Goal: Task Accomplishment & Management: Use online tool/utility

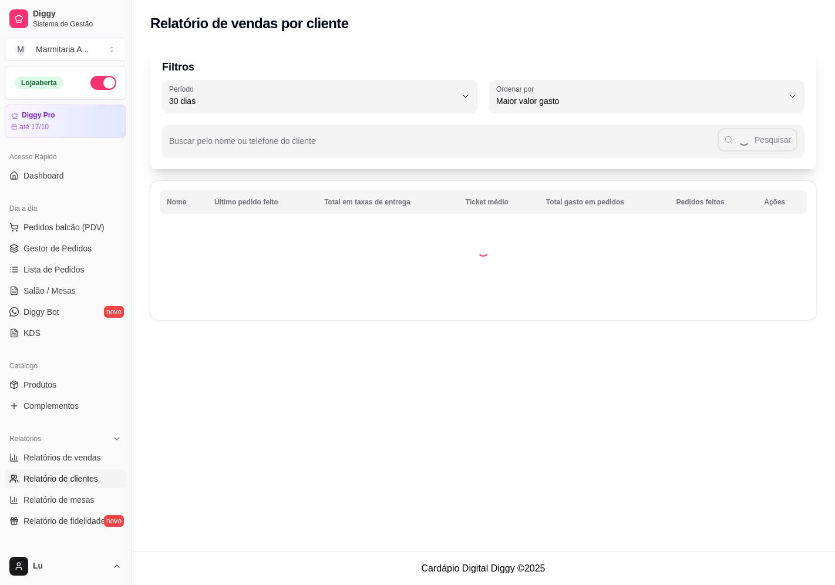
select select "30"
select select "HIGHEST_TOTAL_SPENT_WITH_ORDERS"
click at [81, 456] on span "Relatórios de vendas" at bounding box center [61, 457] width 77 height 12
select select "ALL"
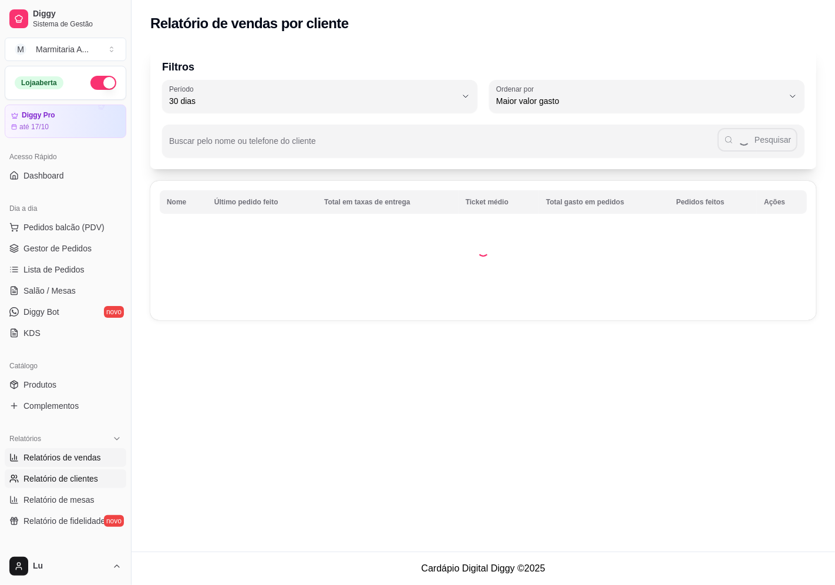
select select "0"
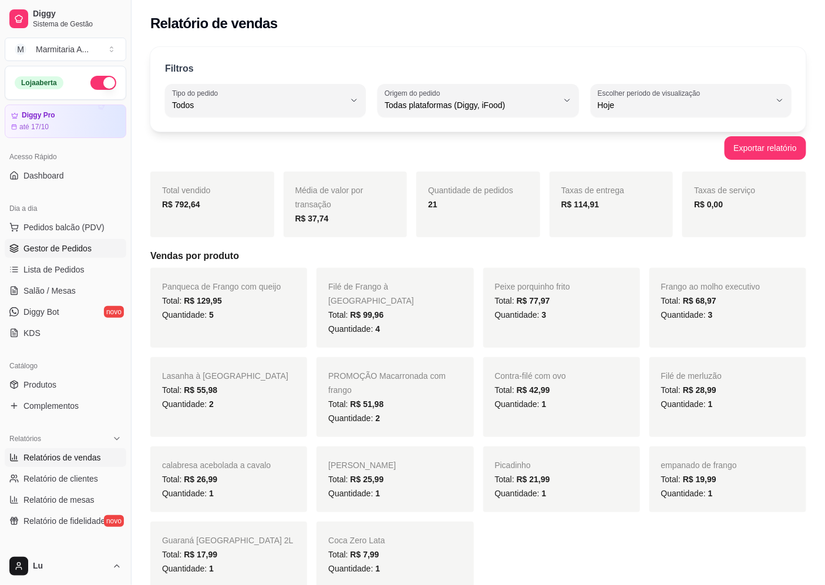
click at [104, 244] on link "Gestor de Pedidos" at bounding box center [65, 248] width 121 height 19
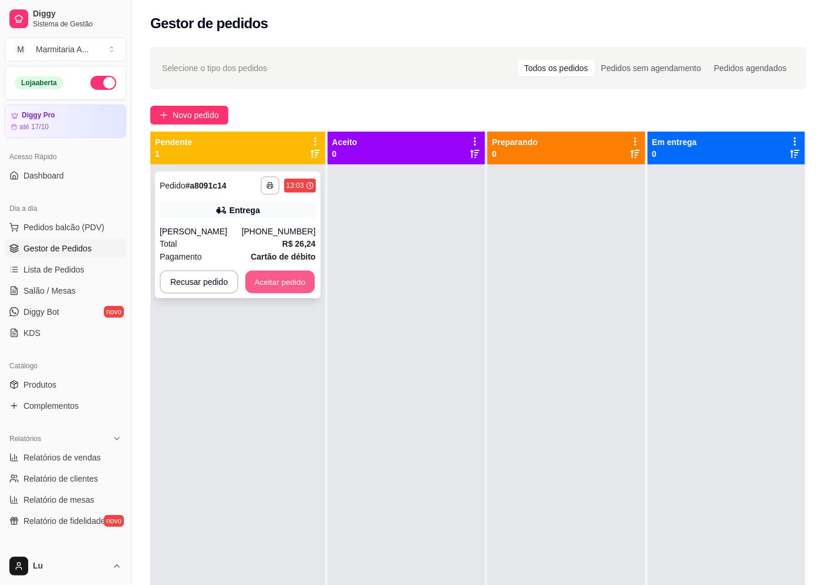
click at [289, 283] on button "Aceitar pedido" at bounding box center [279, 282] width 69 height 23
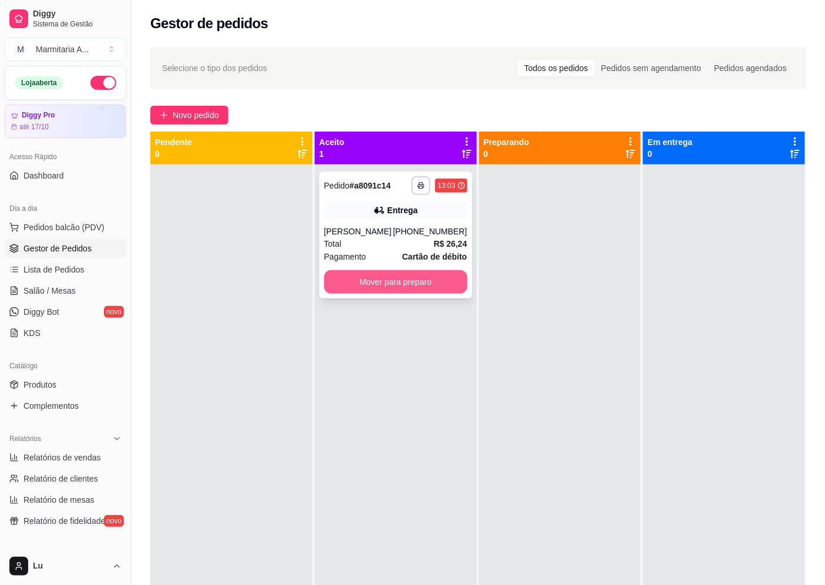
click at [443, 282] on button "Mover para preparo" at bounding box center [395, 281] width 143 height 23
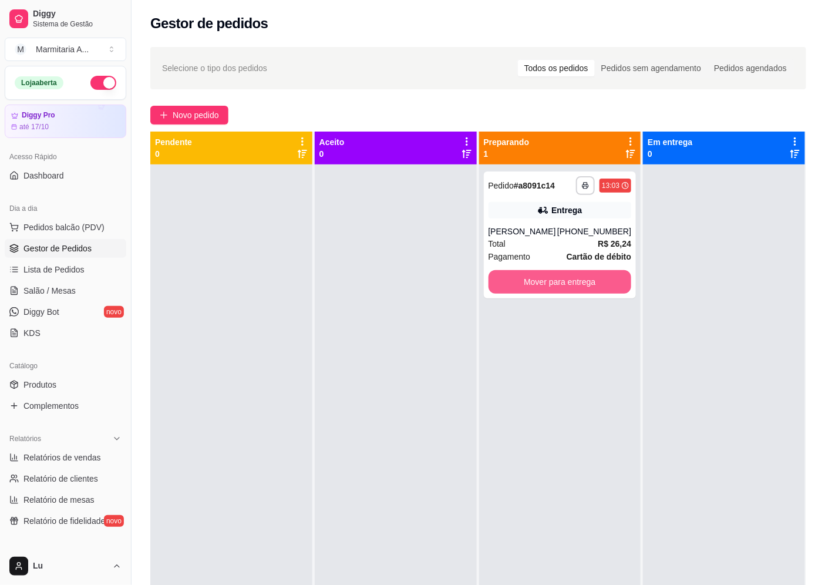
click at [563, 278] on button "Mover para entrega" at bounding box center [559, 281] width 143 height 23
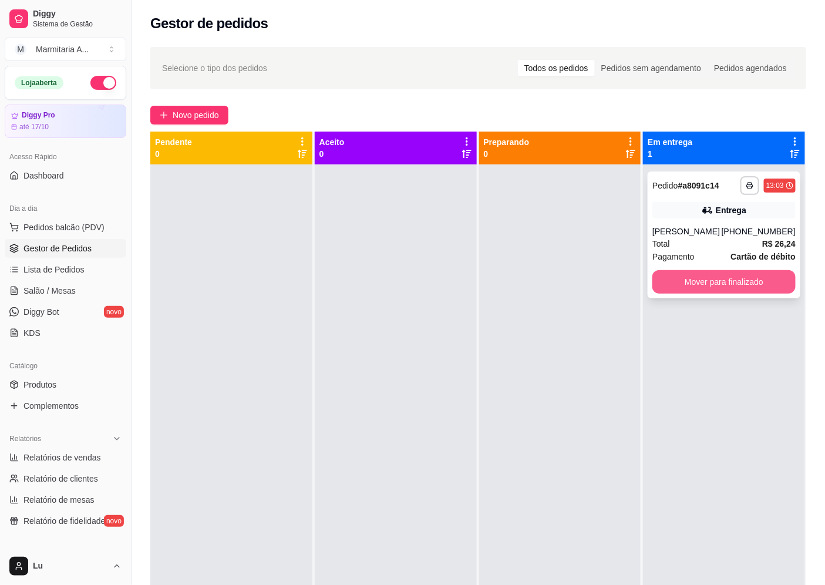
click at [765, 273] on button "Mover para finalizado" at bounding box center [723, 281] width 143 height 23
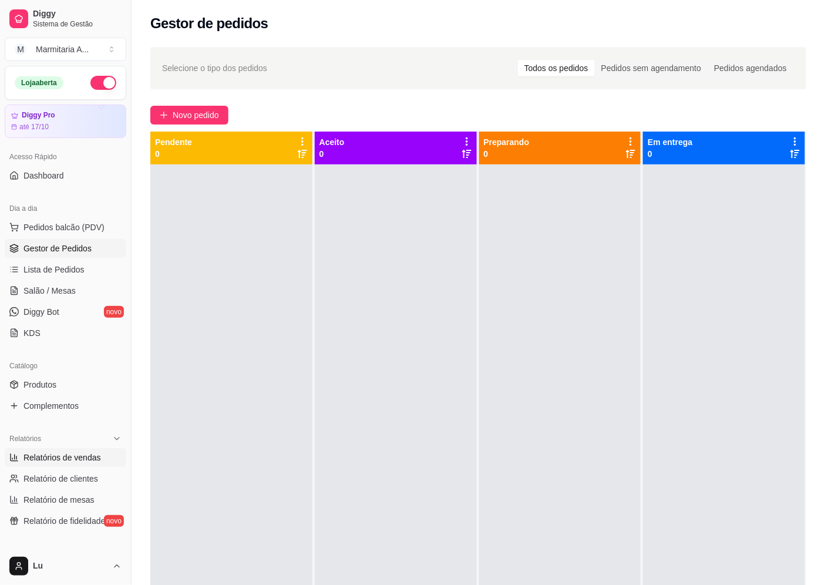
click at [74, 461] on span "Relatórios de vendas" at bounding box center [61, 457] width 77 height 12
select select "ALL"
select select "0"
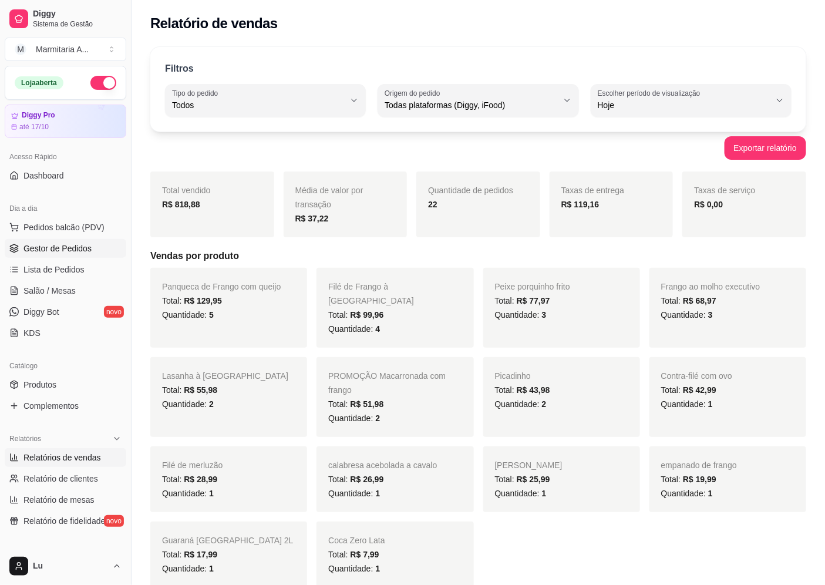
click at [68, 255] on link "Gestor de Pedidos" at bounding box center [65, 248] width 121 height 19
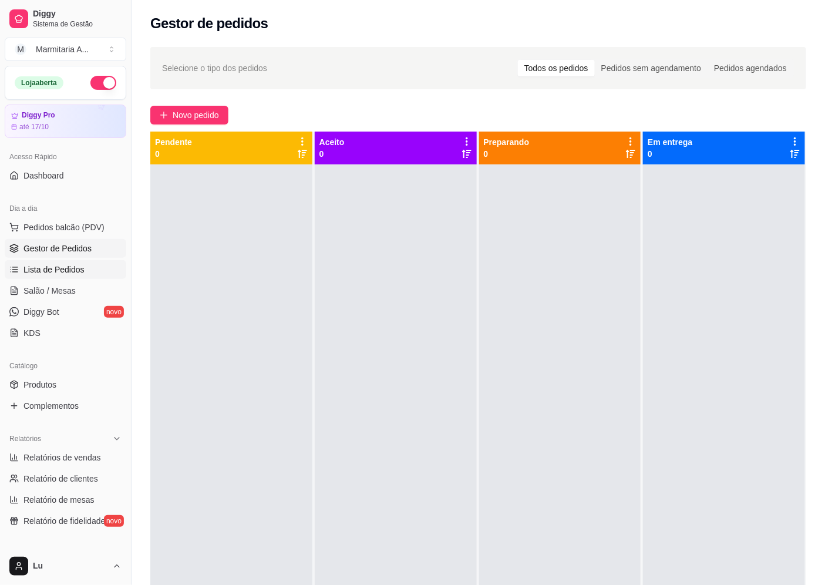
click at [68, 269] on span "Lista de Pedidos" at bounding box center [53, 270] width 61 height 12
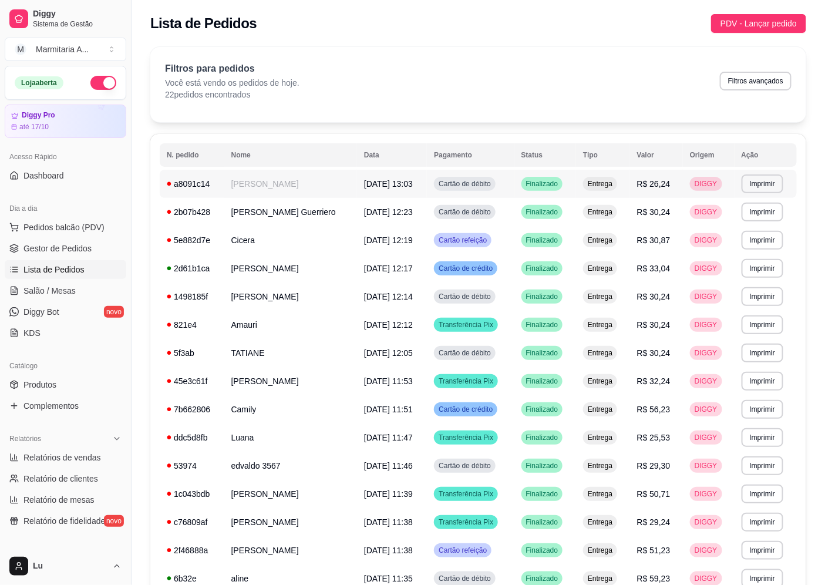
click at [242, 188] on td "[PERSON_NAME]" at bounding box center [290, 184] width 133 height 28
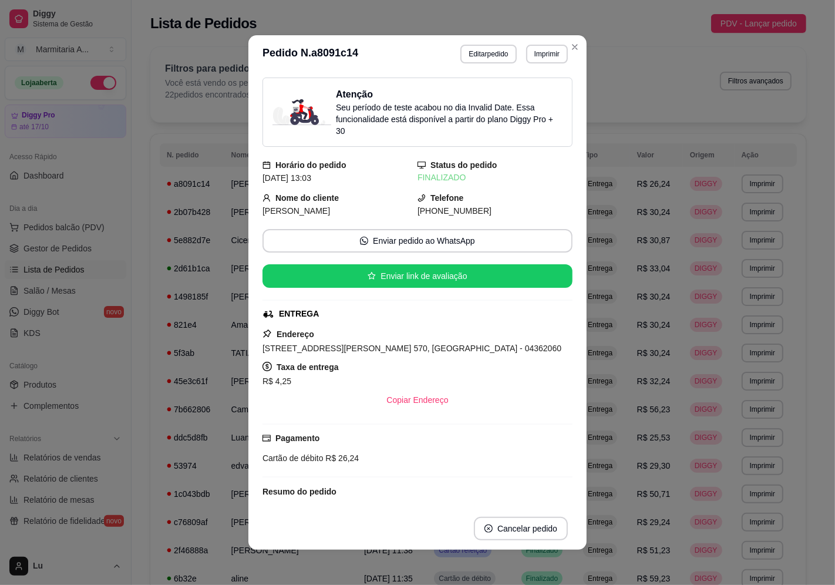
click at [451, 206] on span "[PHONE_NUMBER]" at bounding box center [454, 210] width 74 height 9
copy div "[PHONE_NUMBER] Enviar pedido ao WhatsApp Enviar link de avaliação"
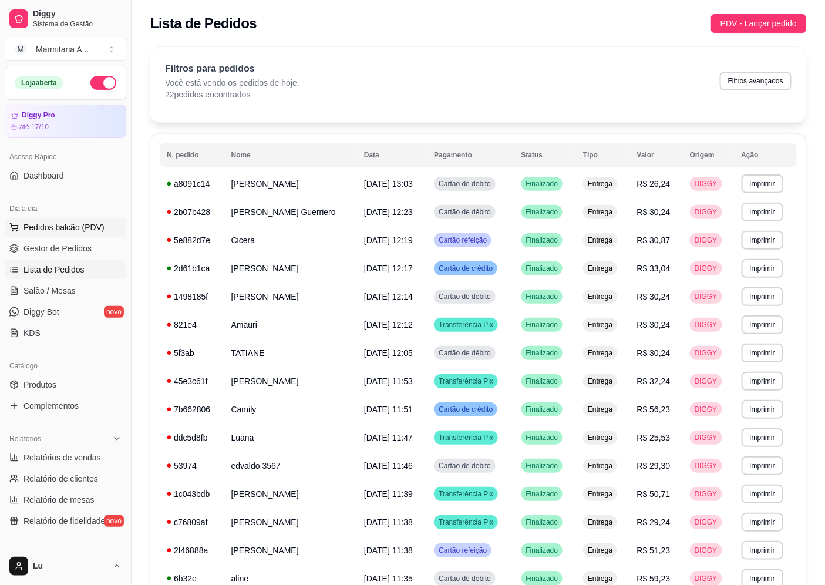
click at [85, 220] on button "Pedidos balcão (PDV)" at bounding box center [65, 227] width 121 height 19
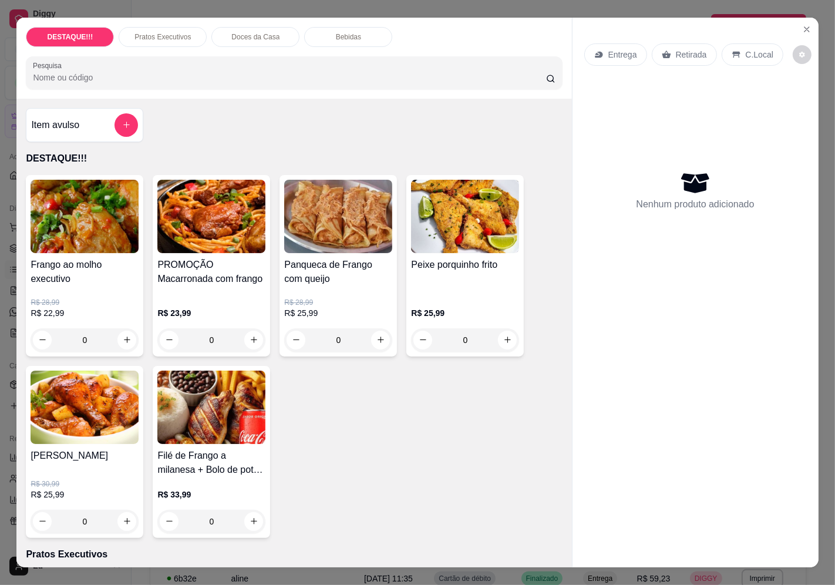
click at [609, 53] on p "Entrega" at bounding box center [622, 55] width 29 height 12
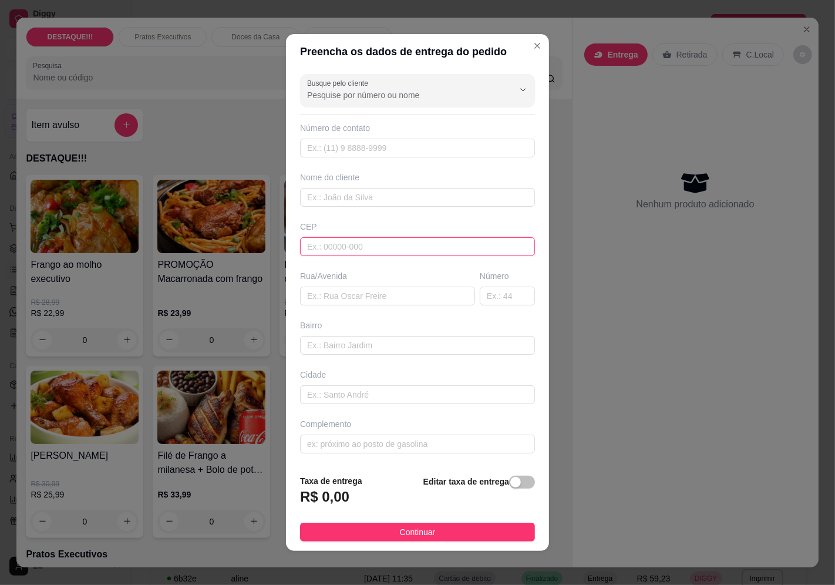
click at [348, 238] on input "text" at bounding box center [417, 246] width 235 height 19
paste input "20"
type input "2"
paste input "04815240"
type input "04815240"
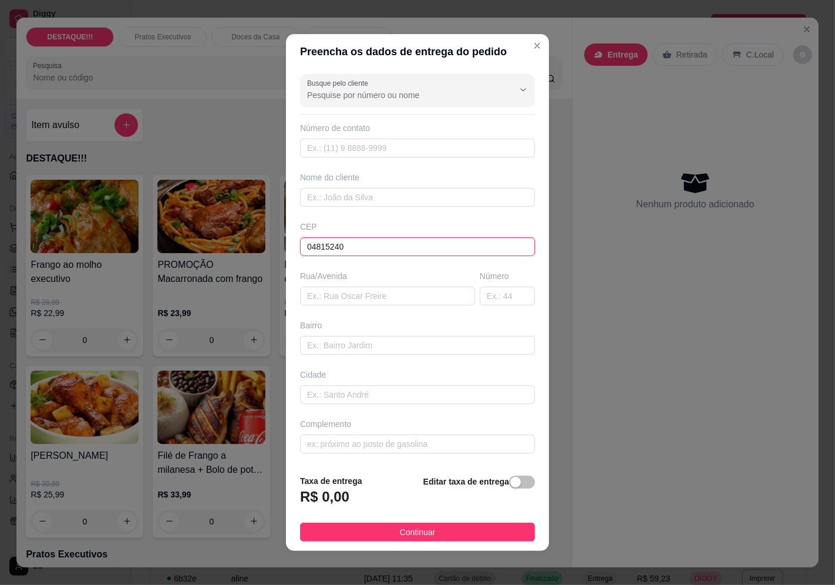
type input "[GEOGRAPHIC_DATA][PERSON_NAME]"
type input "Jardim Satélite"
type input "[GEOGRAPHIC_DATA]"
type input "04815240"
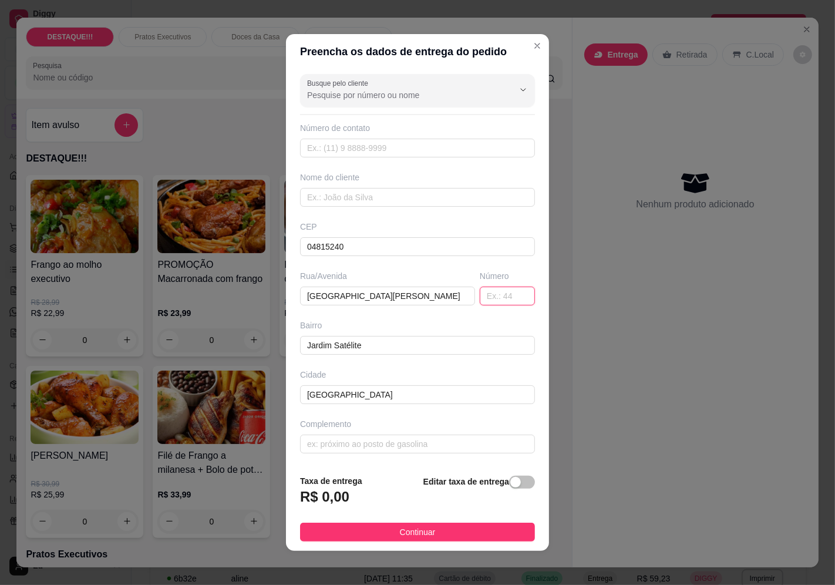
click at [501, 301] on input "text" at bounding box center [506, 295] width 55 height 19
type input "20"
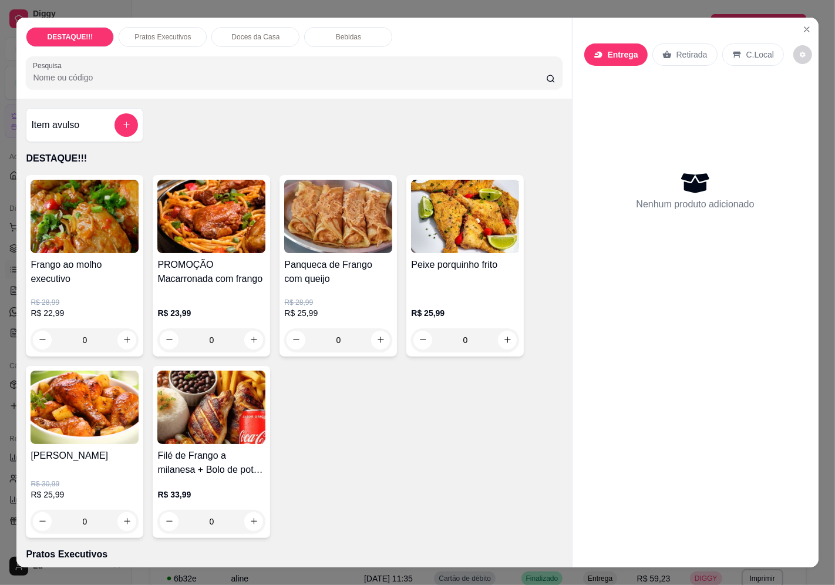
click at [813, 12] on div "DESTAQUE!!! Pratos Executivos Doces da Casa Bebidas Pesquisa Item avulso DESTAQ…" at bounding box center [417, 292] width 835 height 585
drag, startPoint x: 808, startPoint y: 16, endPoint x: 799, endPoint y: 22, distance: 10.4
click at [806, 18] on section "DESTAQUE!!! Pratos Executivos Doces da Casa Bebidas Pesquisa Item avulso DESTAQ…" at bounding box center [416, 292] width 801 height 549
click at [804, 27] on icon "Close" at bounding box center [806, 29] width 5 height 5
